Goal: Transaction & Acquisition: Obtain resource

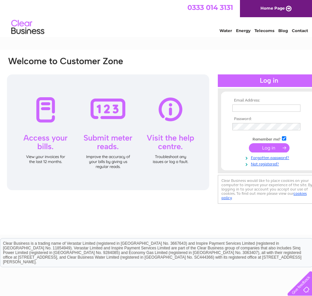
type input "[EMAIL_ADDRESS][DOMAIN_NAME]"
click at [258, 145] on input "submit" at bounding box center [269, 147] width 41 height 9
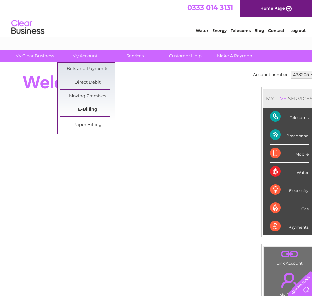
click at [96, 113] on link "E-Billing" at bounding box center [87, 109] width 55 height 13
click at [92, 66] on link "Bills and Payments" at bounding box center [87, 68] width 55 height 13
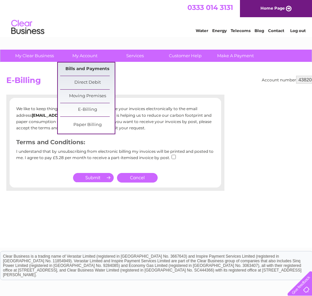
click at [83, 66] on link "Bills and Payments" at bounding box center [87, 68] width 55 height 13
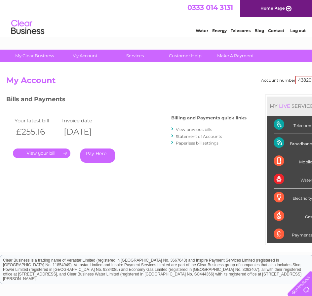
click at [52, 160] on div "Your latest bill Invoice date £255.16 09/09/2025 . Pay Here" at bounding box center [78, 140] width 145 height 63
click at [50, 153] on link "." at bounding box center [41, 153] width 57 height 10
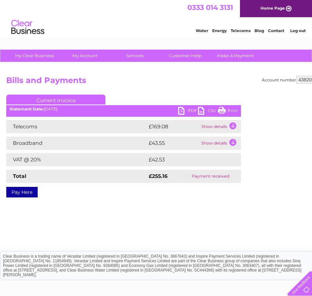
click at [186, 109] on link "PDF" at bounding box center [188, 112] width 20 height 10
drag, startPoint x: 294, startPoint y: 160, endPoint x: 297, endPoint y: 107, distance: 53.0
click at [294, 160] on div "Account number 438205 441988 Bills and Payments Current Invoice PDF CSV Print S…" at bounding box center [163, 135] width 315 height 119
click at [300, 80] on select "438205 441988" at bounding box center [308, 80] width 25 height 8
select select "441988"
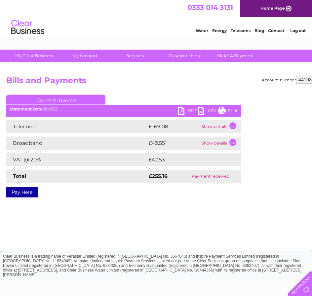
click at [296, 76] on select "438205 441988" at bounding box center [308, 80] width 25 height 8
click at [189, 110] on link "PDF" at bounding box center [188, 112] width 20 height 10
